Goal: Check status: Check status

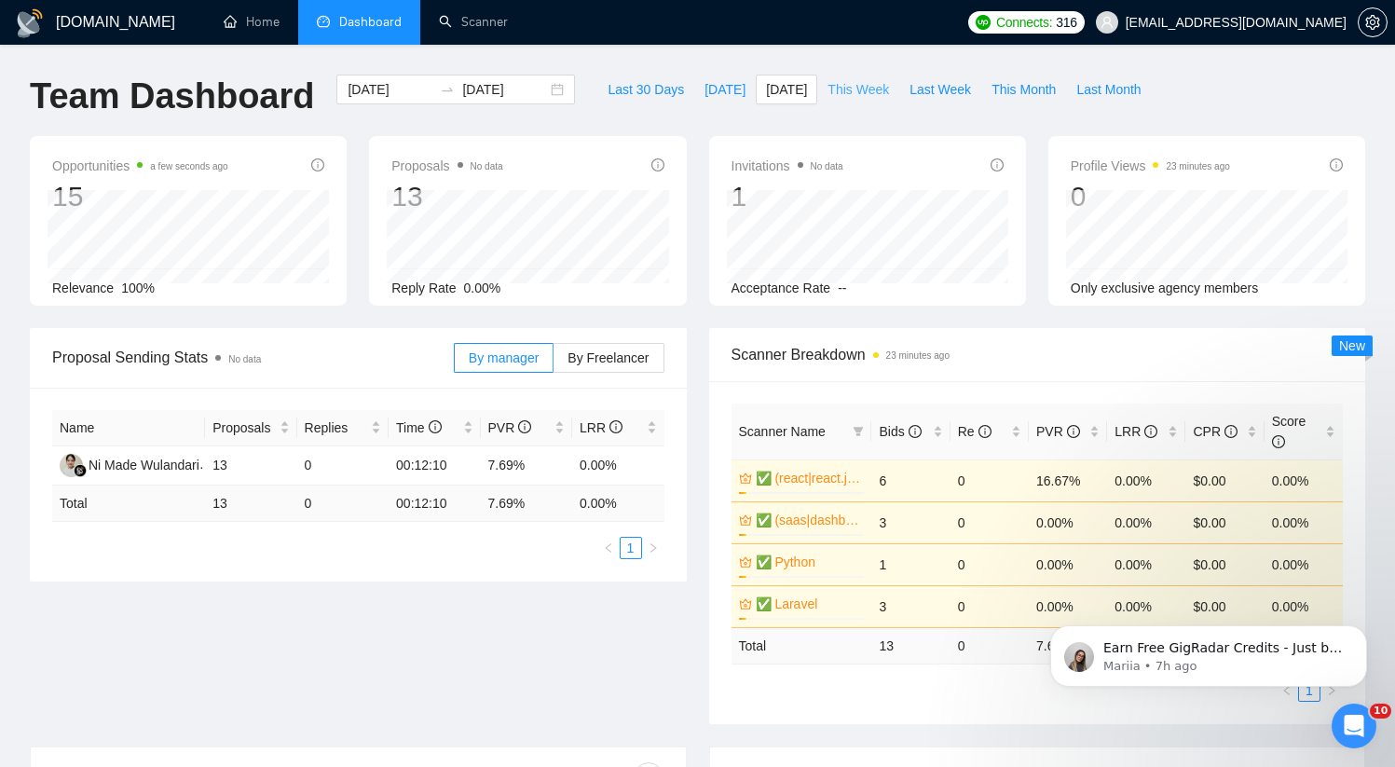
click at [838, 86] on span "This Week" at bounding box center [859, 89] width 62 height 21
type input "2025-08-11"
type input "2025-08-17"
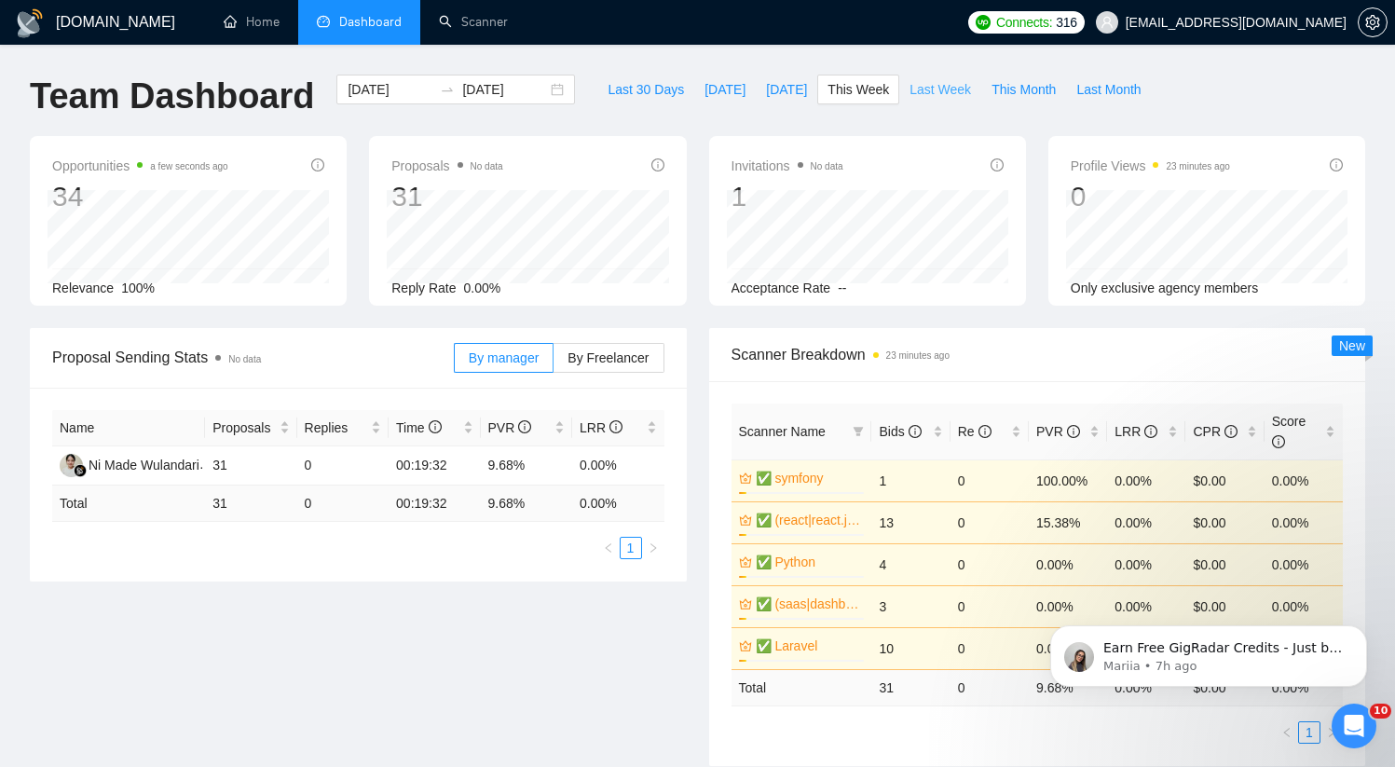
click at [923, 82] on span "Last Week" at bounding box center [941, 89] width 62 height 21
type input "2025-08-04"
type input "2025-08-10"
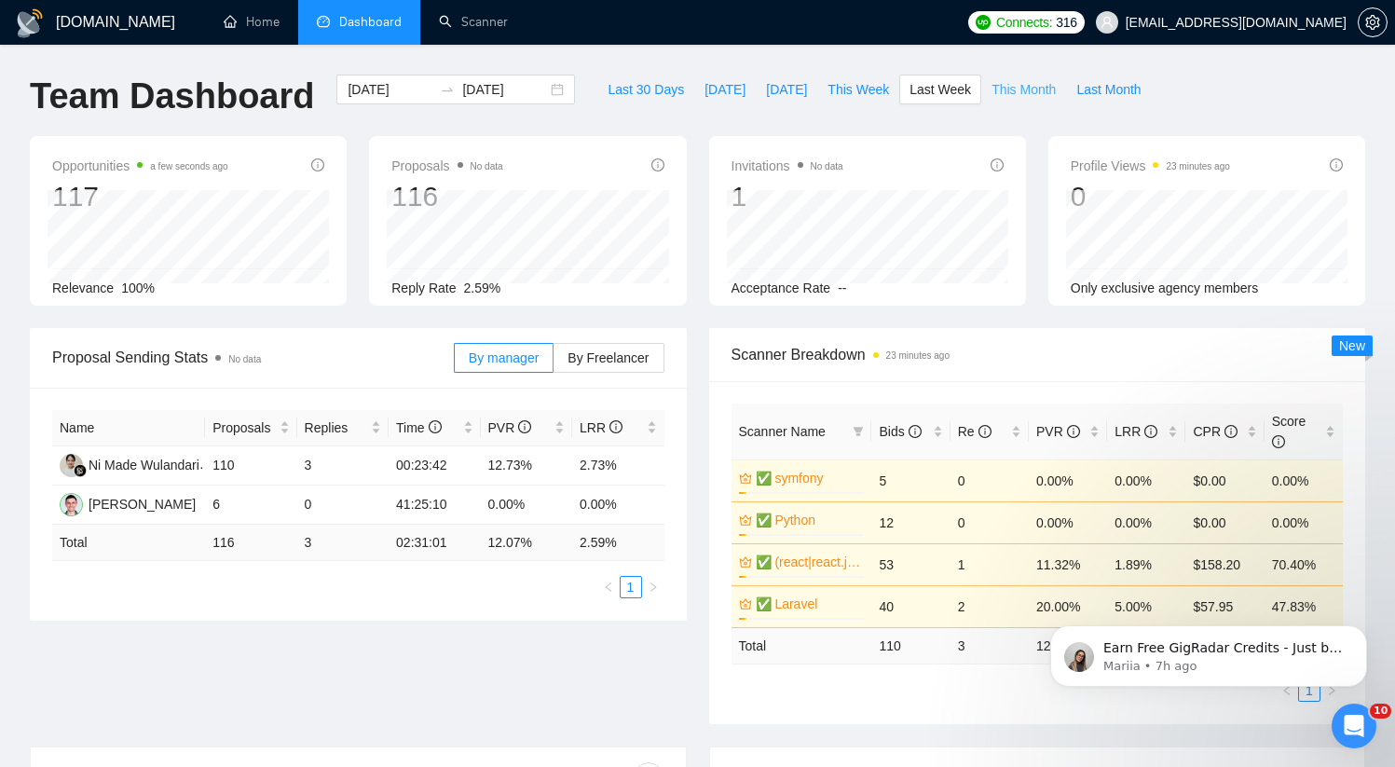
click at [1042, 89] on span "This Month" at bounding box center [1024, 89] width 64 height 21
type input "2025-08-01"
type input "2025-08-31"
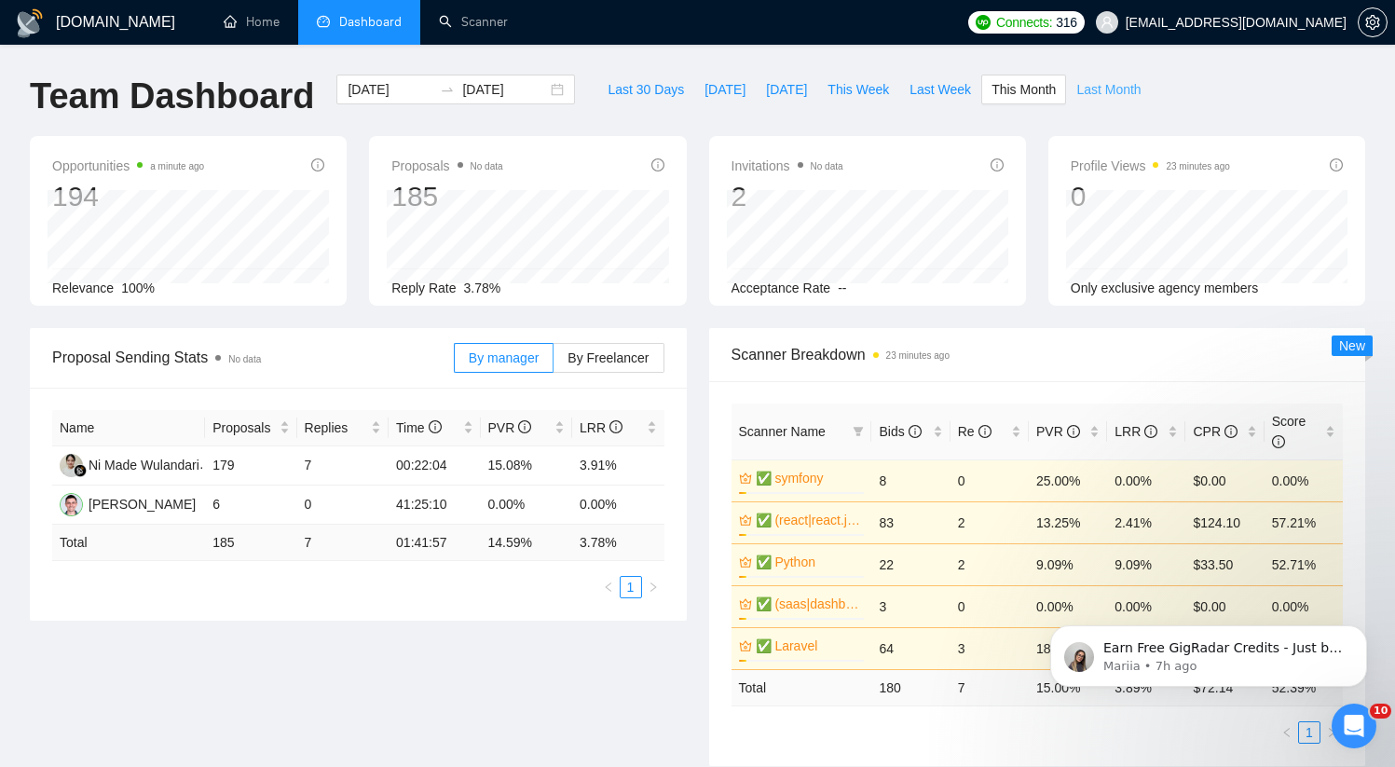
click at [1077, 92] on button "Last Month" at bounding box center [1108, 90] width 85 height 30
type input "2025-07-01"
type input "2025-07-31"
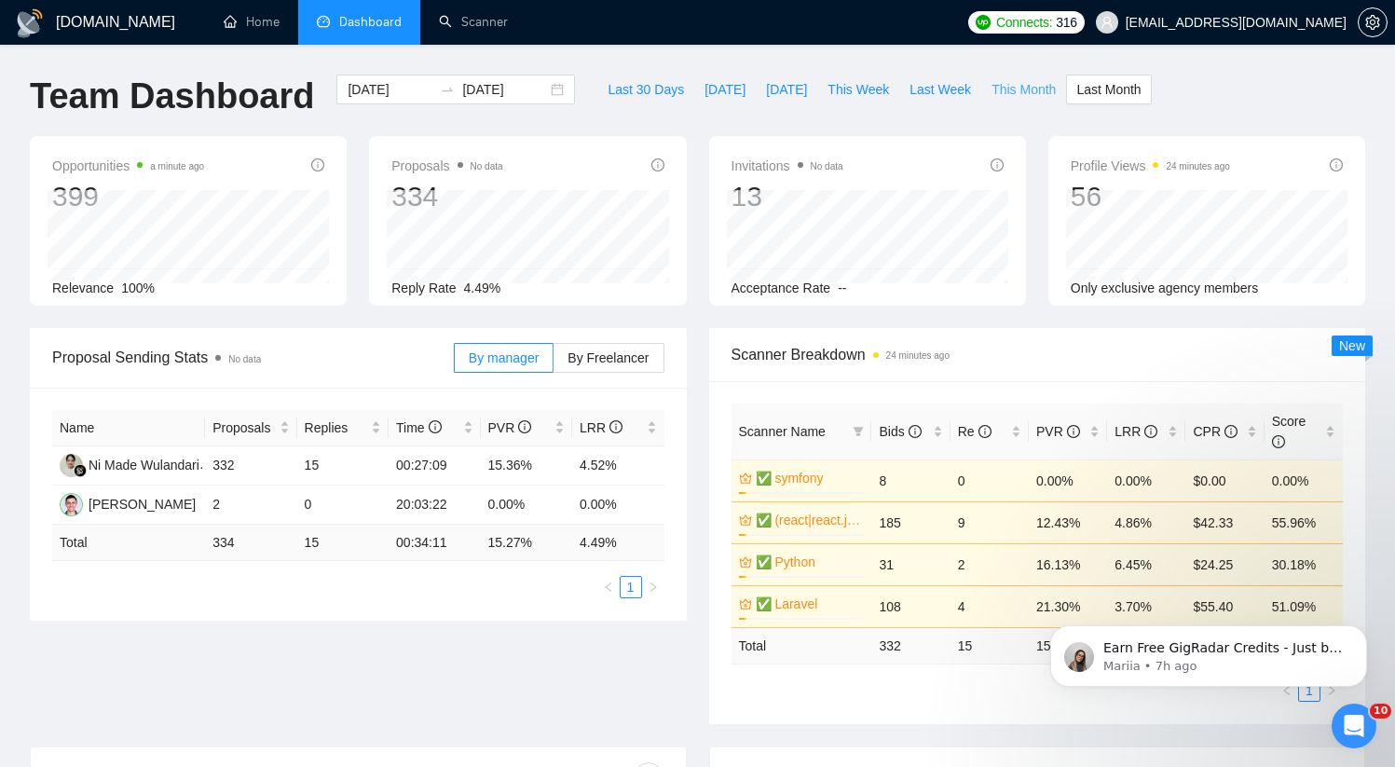
click at [1017, 92] on span "This Month" at bounding box center [1024, 89] width 64 height 21
type input "2025-08-01"
type input "2025-08-31"
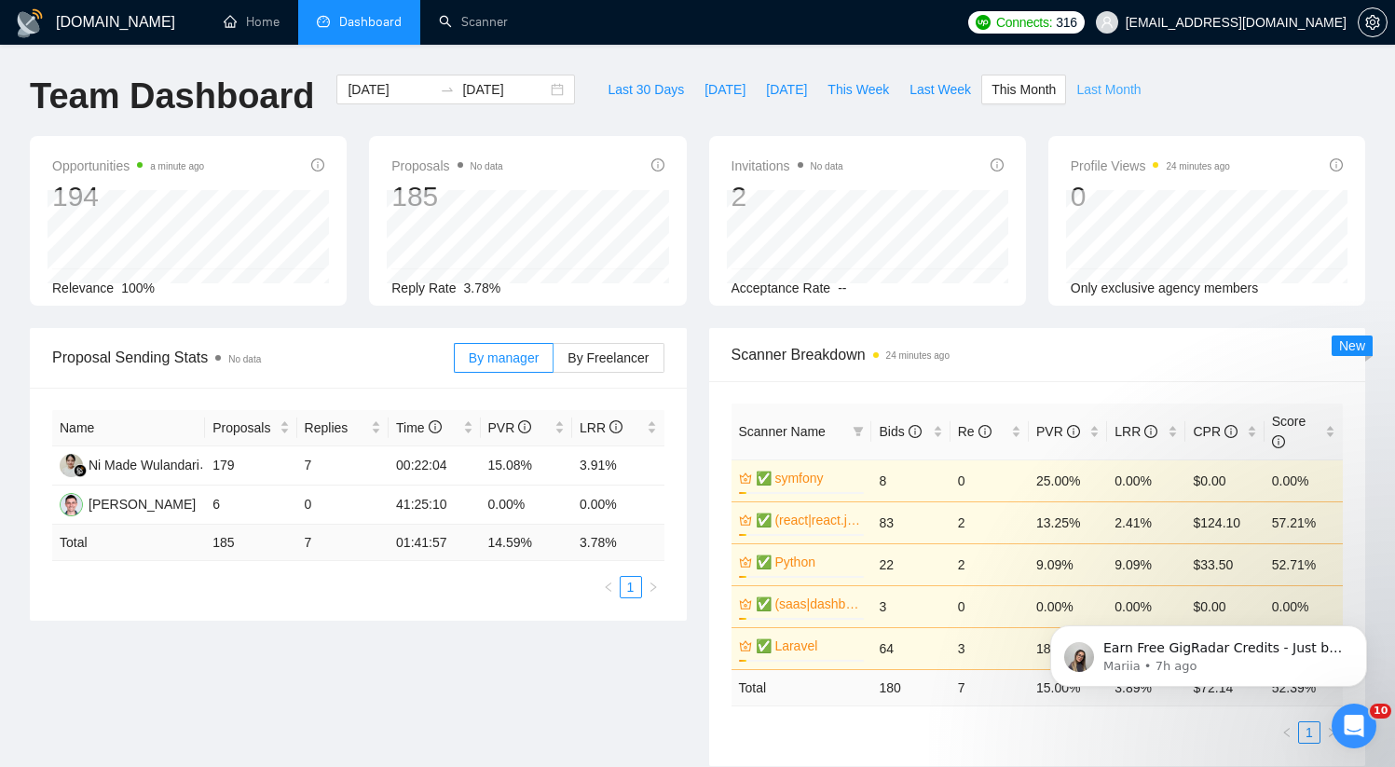
click at [1121, 89] on span "Last Month" at bounding box center [1109, 89] width 64 height 21
type input "2025-07-01"
type input "2025-07-31"
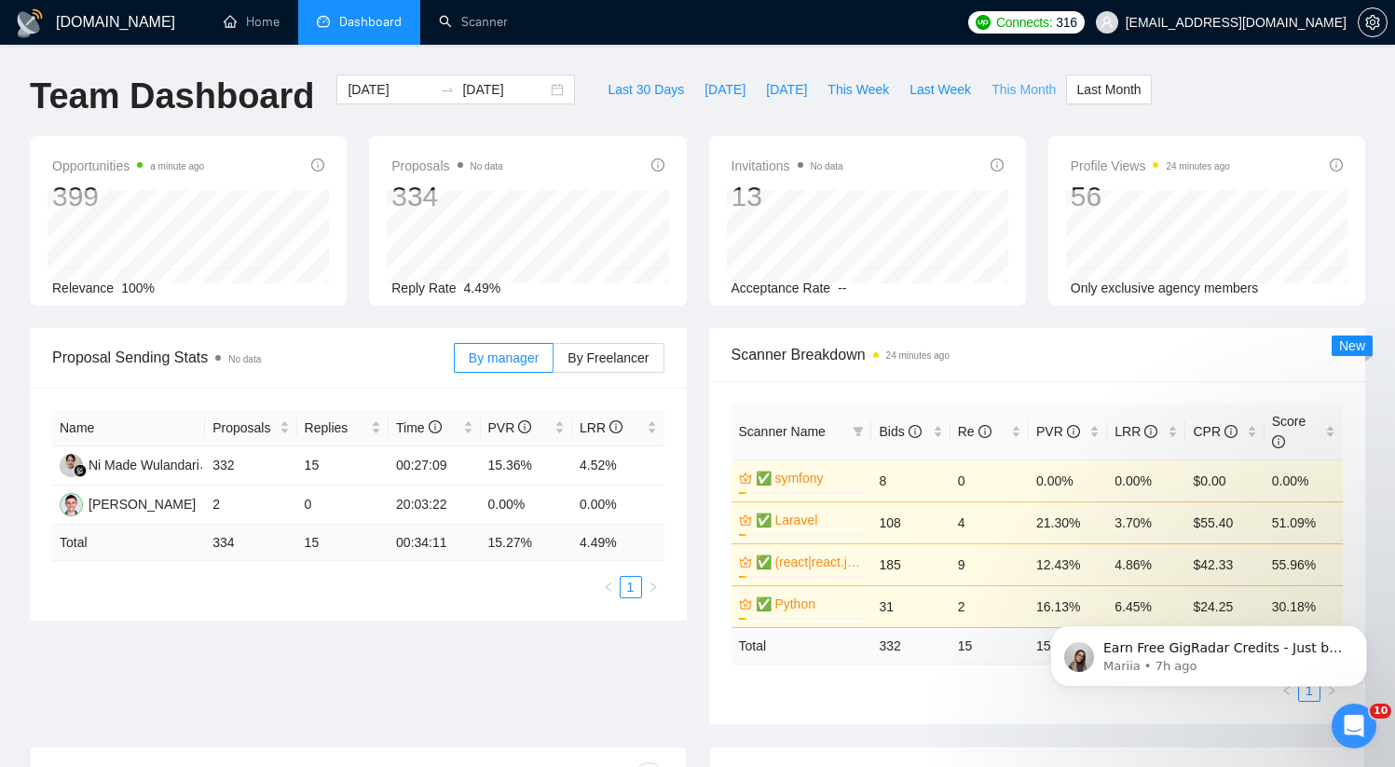
click at [1031, 88] on span "This Month" at bounding box center [1024, 89] width 64 height 21
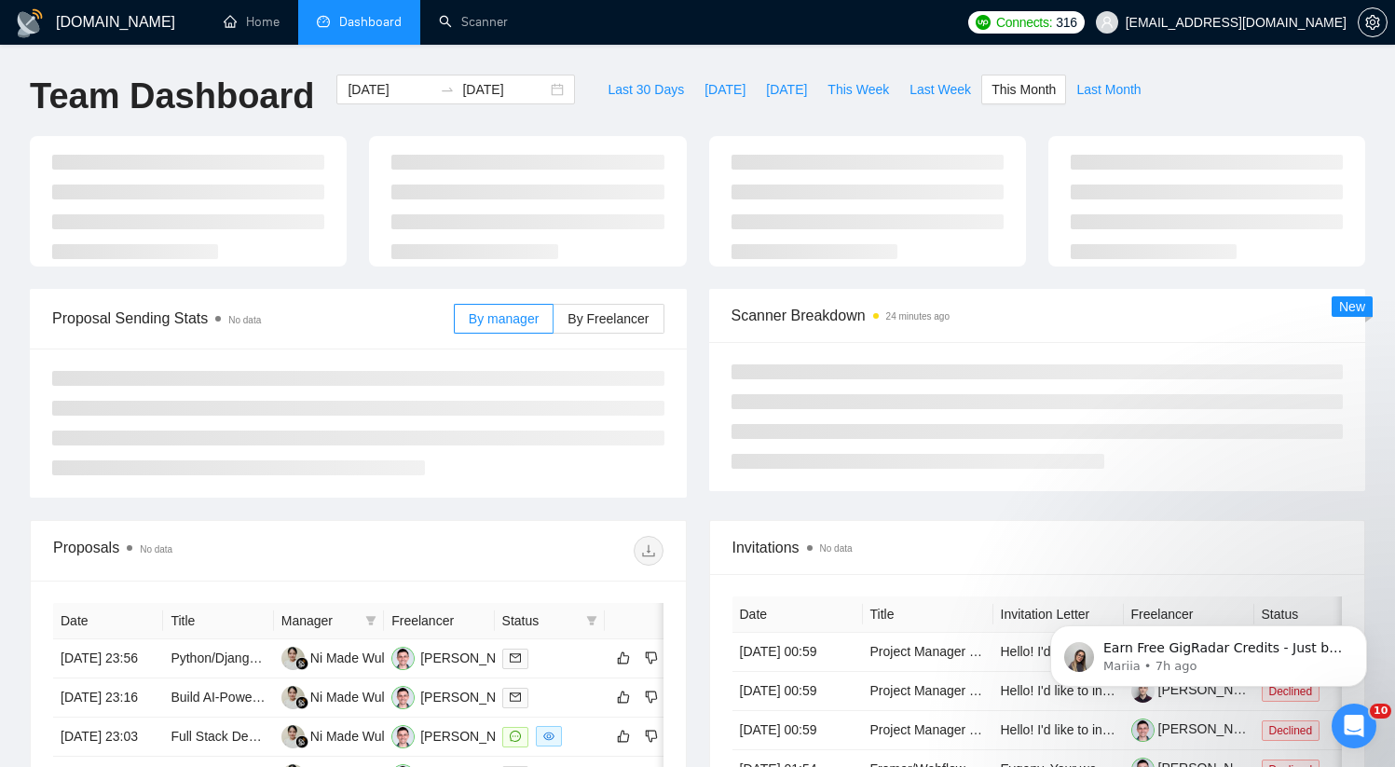
type input "2025-08-01"
type input "2025-08-31"
